Goal: Check status: Check status

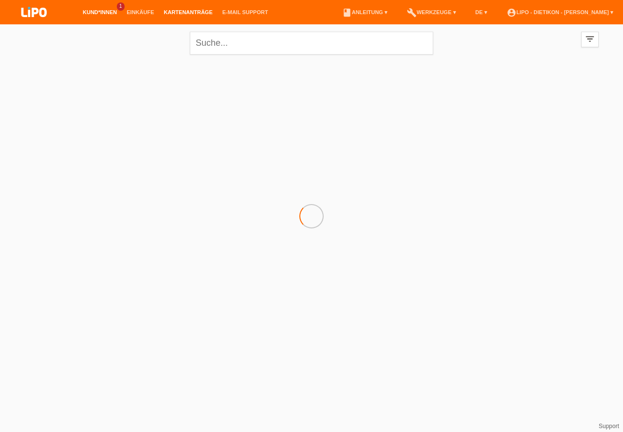
click at [198, 13] on link "Kartenanträge" at bounding box center [188, 12] width 58 height 6
click at [82, 47] on select "(Alle) Eingereicht Weitergeleitet Zurückgewiesen Geprüft Exportiert Abgelehnt A…" at bounding box center [67, 45] width 97 height 12
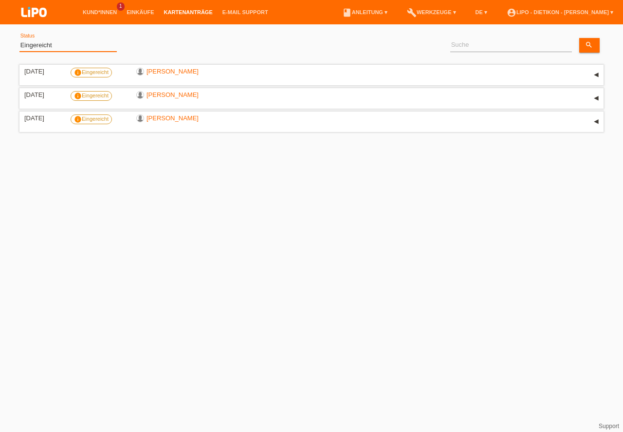
select select "ALL"
click at [0, 0] on option "(Alle)" at bounding box center [0, 0] width 0 height 0
click at [152, 42] on link "Übernehmen" at bounding box center [148, 45] width 49 height 14
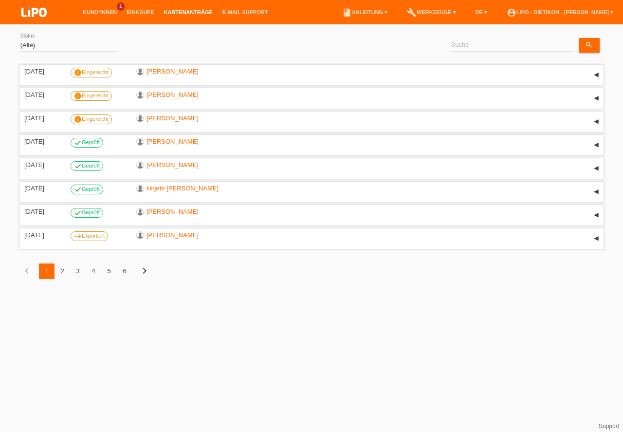
click at [64, 273] on div "2" at bounding box center [62, 271] width 16 height 16
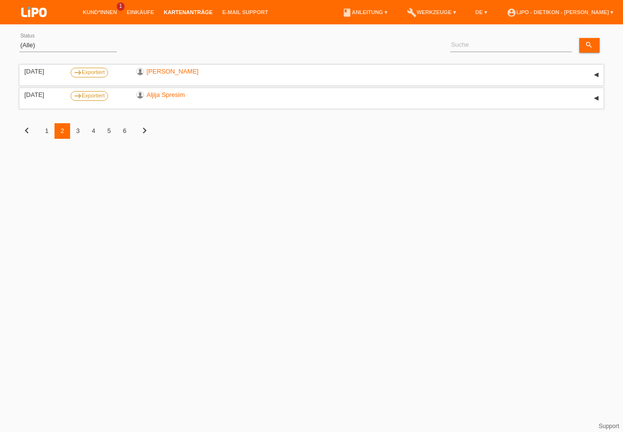
click at [48, 136] on div "1" at bounding box center [47, 131] width 16 height 16
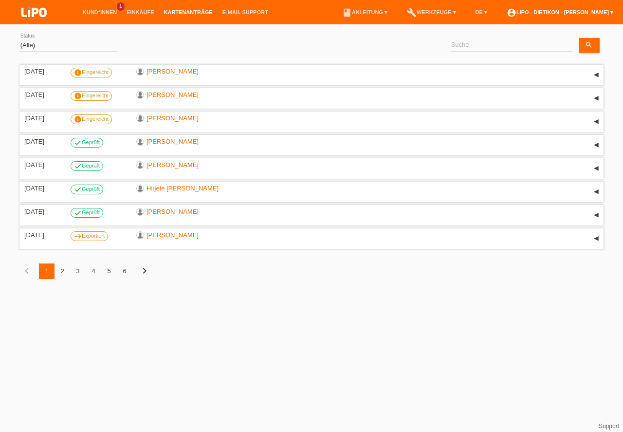
click at [593, 10] on link "account_circle LIPO - Dietikon - Sebastijan Ali ▾" at bounding box center [560, 12] width 116 height 6
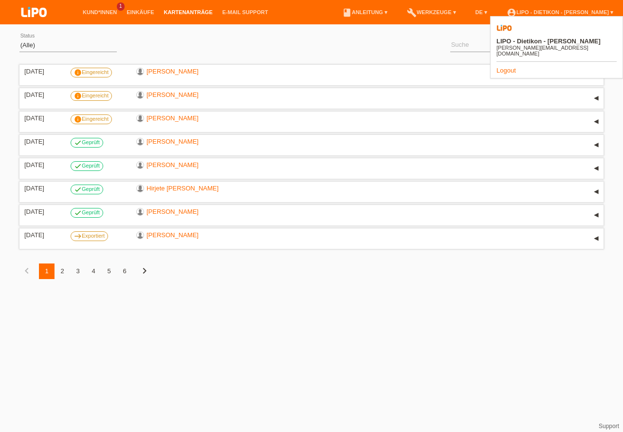
click at [506, 67] on link "Logout" at bounding box center [505, 70] width 19 height 7
